Goal: Navigation & Orientation: Understand site structure

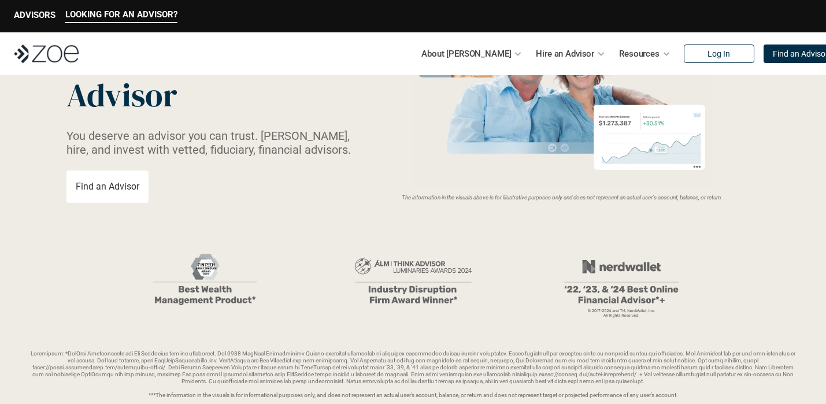
scroll to position [143, 0]
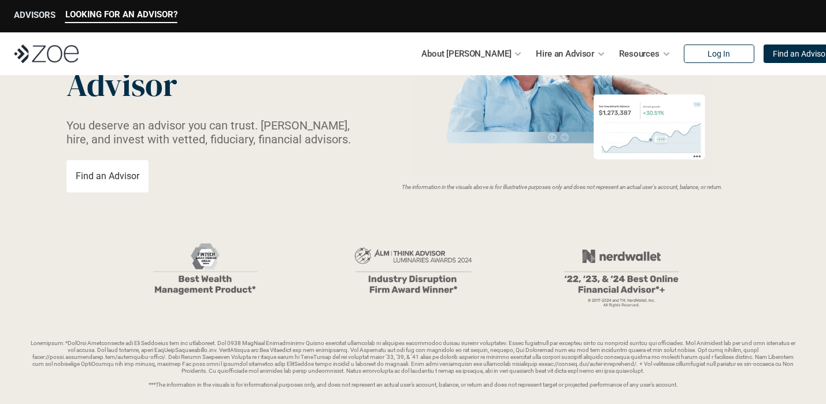
click at [49, 12] on p "ADVISORS" at bounding box center [35, 15] width 42 height 10
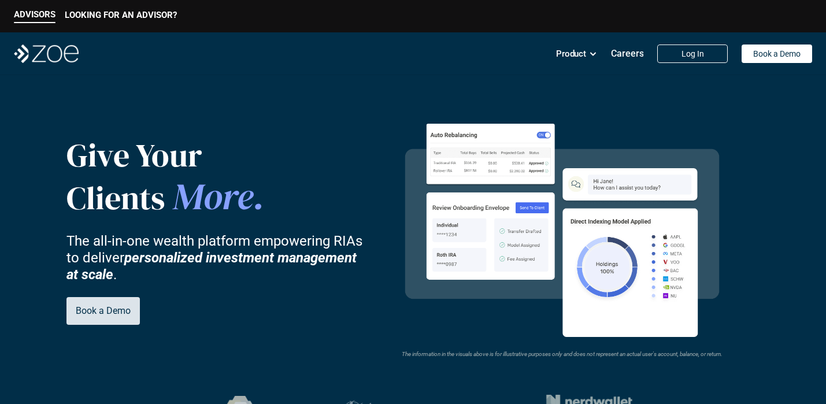
click at [76, 316] on p "Book a Demo" at bounding box center [103, 310] width 55 height 11
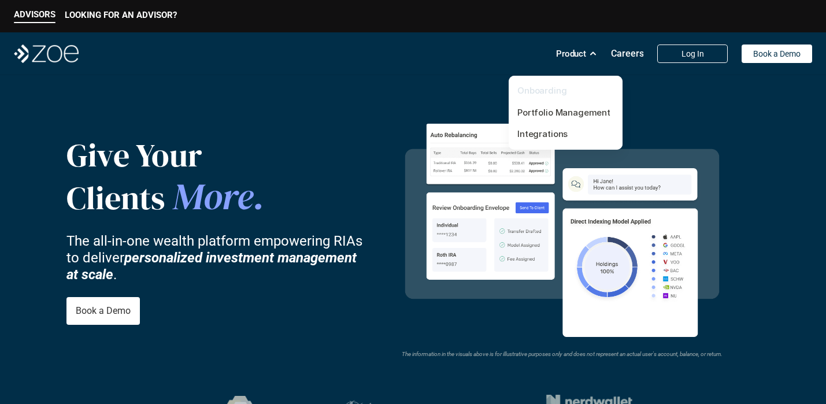
click at [553, 91] on link "Onboarding" at bounding box center [543, 90] width 50 height 11
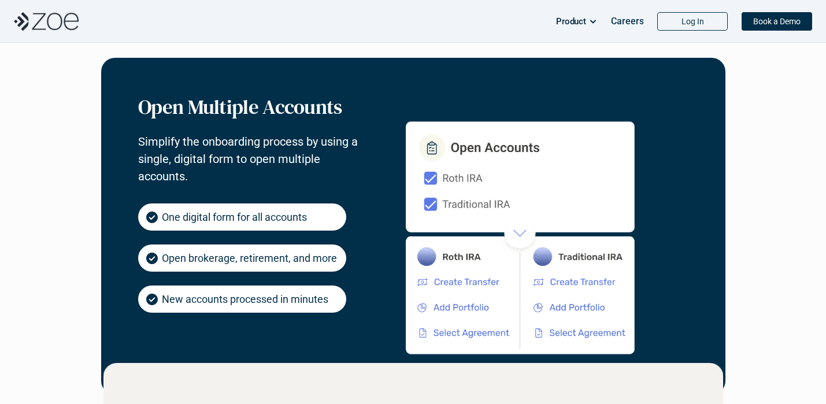
scroll to position [388, 0]
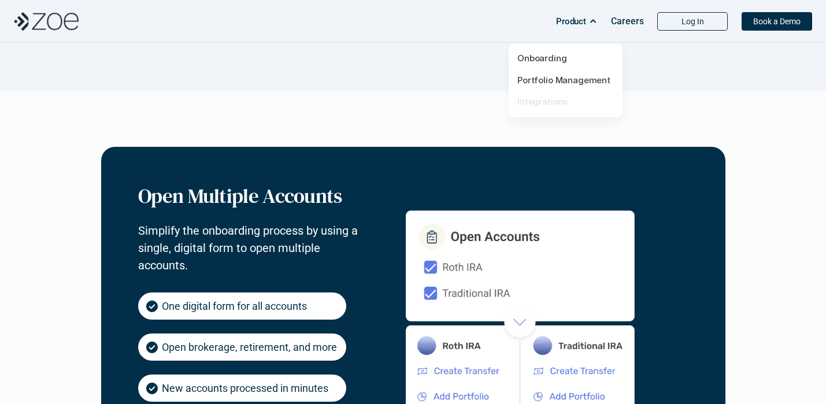
click at [542, 97] on link "Integrations" at bounding box center [543, 101] width 50 height 11
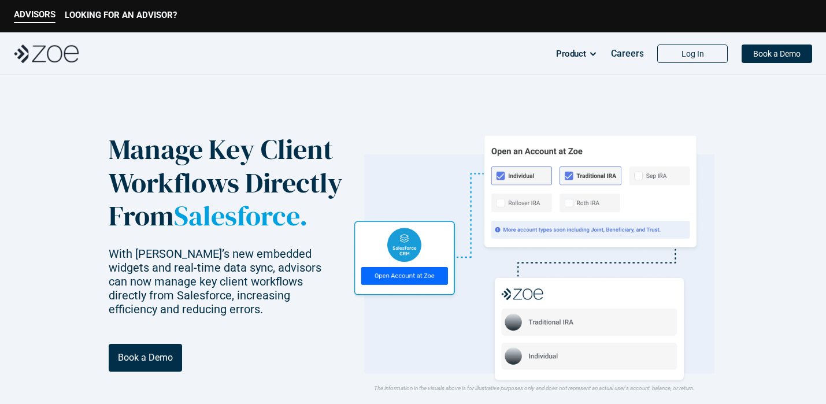
click at [142, 17] on p "LOOKING FOR AN ADVISOR?" at bounding box center [121, 15] width 112 height 10
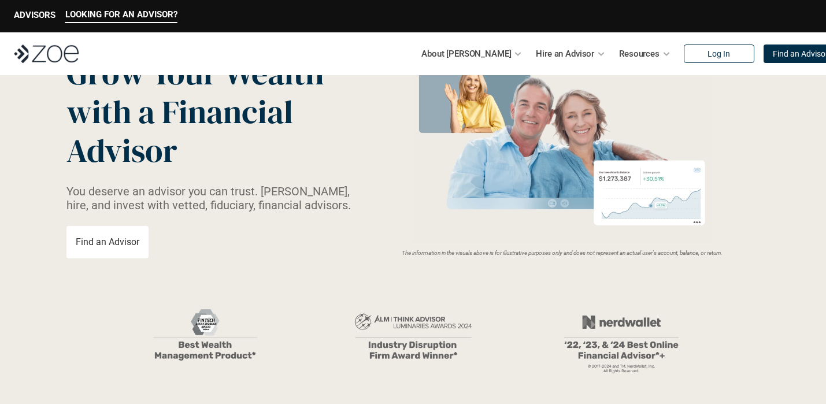
scroll to position [114, 0]
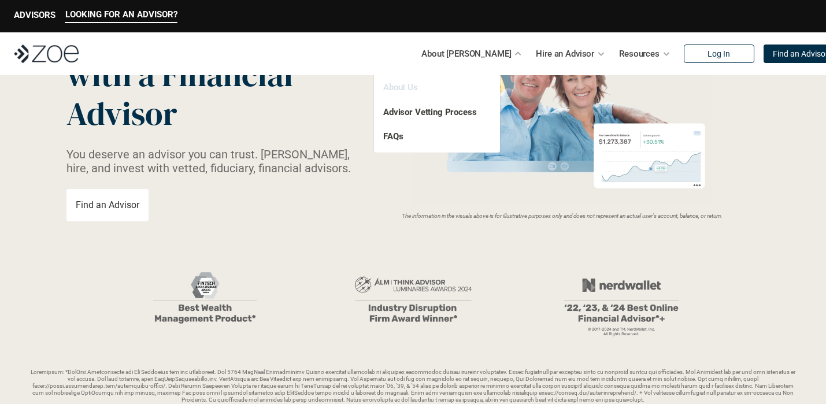
click at [402, 87] on link "About Us" at bounding box center [400, 87] width 35 height 10
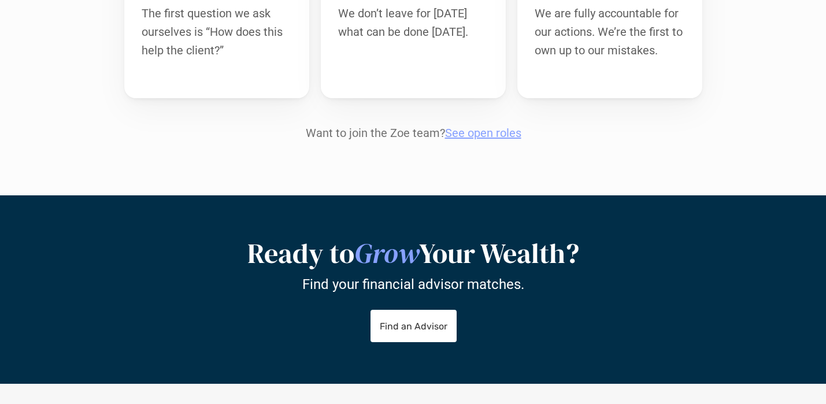
scroll to position [928, 0]
